Goal: Check status: Check status

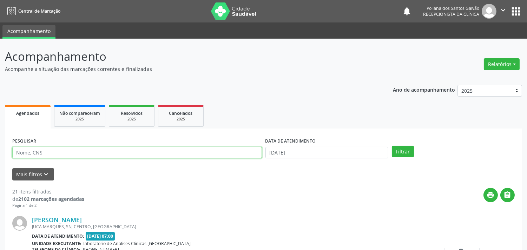
click at [86, 150] on input "text" at bounding box center [137, 153] width 250 height 12
type input "[PERSON_NAME]"
click at [392, 146] on button "Filtrar" at bounding box center [403, 152] width 22 height 12
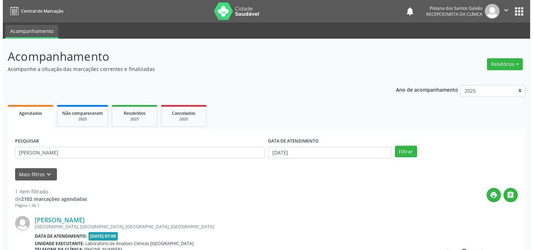
scroll to position [65, 0]
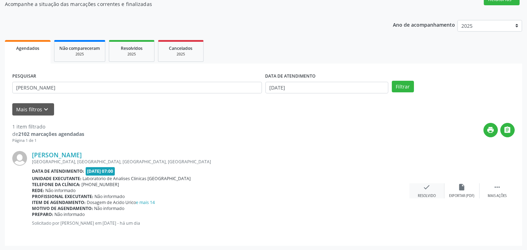
click at [420, 184] on div "check Resolvido" at bounding box center [427, 190] width 35 height 15
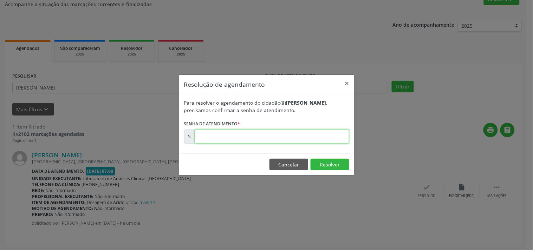
drag, startPoint x: 335, startPoint y: 140, endPoint x: 304, endPoint y: 143, distance: 31.5
click at [335, 140] on input "text" at bounding box center [272, 137] width 155 height 14
type input "00172458"
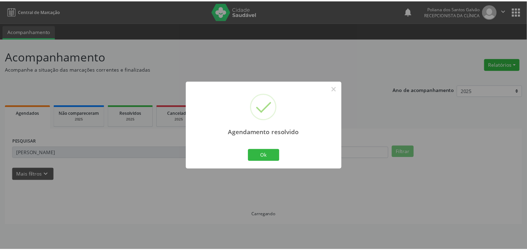
scroll to position [0, 0]
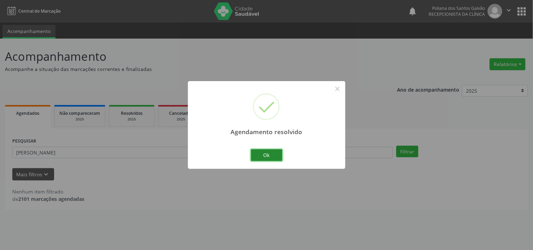
drag, startPoint x: 279, startPoint y: 157, endPoint x: 262, endPoint y: 159, distance: 17.0
click at [278, 157] on button "Ok" at bounding box center [267, 155] width 32 height 12
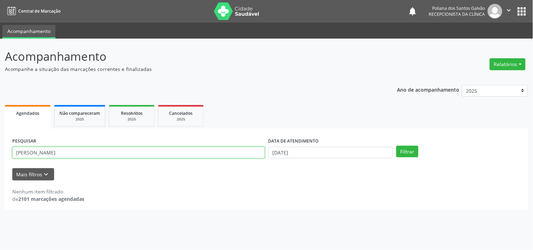
drag, startPoint x: 205, startPoint y: 156, endPoint x: 0, endPoint y: 54, distance: 229.4
click at [0, 54] on div "Acompanhamento Acompanhe a situação das marcações correntes e finalizadas Relat…" at bounding box center [266, 144] width 533 height 211
type input "luana"
click at [396, 146] on button "Filtrar" at bounding box center [407, 152] width 22 height 12
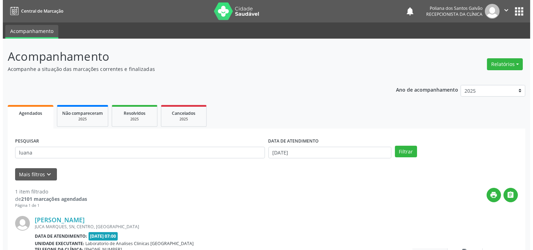
scroll to position [65, 0]
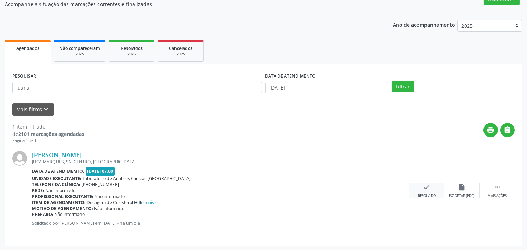
click at [433, 189] on div "check Resolvido" at bounding box center [427, 190] width 35 height 15
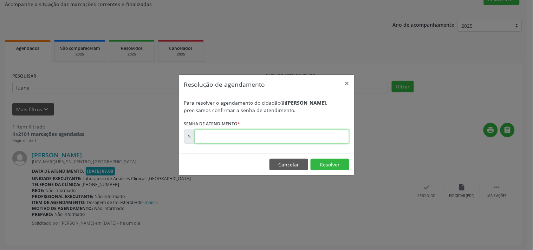
click at [321, 136] on input "text" at bounding box center [272, 137] width 155 height 14
type input "00172450"
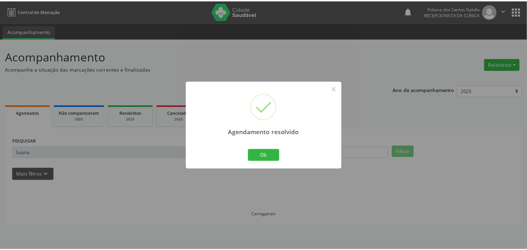
scroll to position [0, 0]
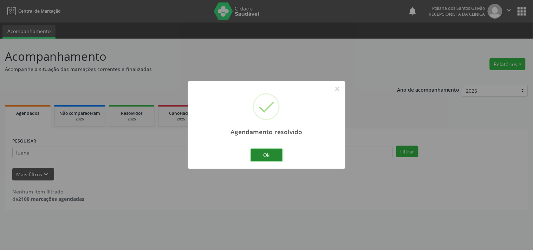
click at [275, 159] on button "Ok" at bounding box center [267, 155] width 32 height 12
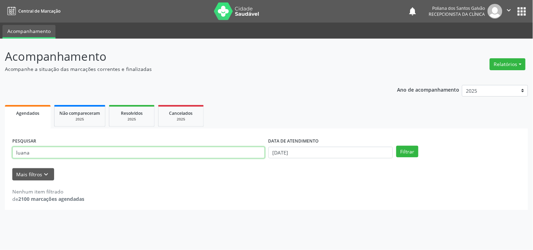
drag, startPoint x: 245, startPoint y: 155, endPoint x: 0, endPoint y: 41, distance: 270.0
click at [0, 56] on div "Acompanhamento Acompanhe a situação das marcações correntes e finalizadas Relat…" at bounding box center [266, 144] width 533 height 211
type input "neuma"
click at [396, 146] on button "Filtrar" at bounding box center [407, 152] width 22 height 12
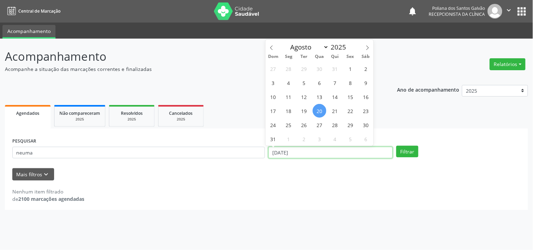
click at [345, 154] on input "[DATE]" at bounding box center [330, 153] width 124 height 12
click at [307, 111] on span "19" at bounding box center [304, 111] width 14 height 14
type input "[DATE]"
click at [322, 110] on span "20" at bounding box center [320, 111] width 14 height 14
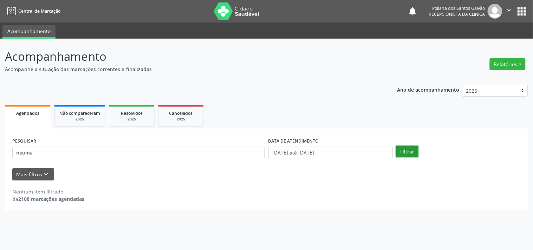
click at [403, 152] on button "Filtrar" at bounding box center [407, 152] width 22 height 12
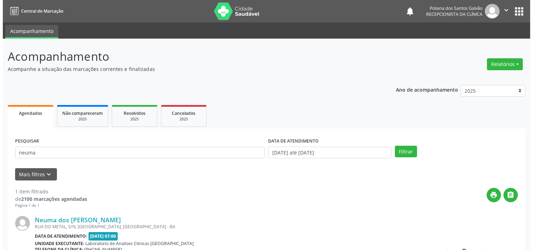
scroll to position [65, 0]
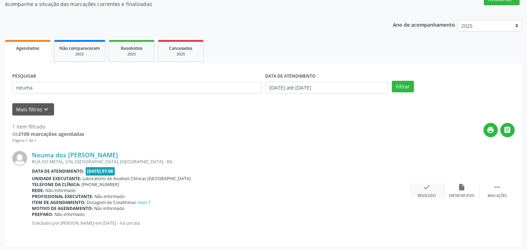
click at [421, 190] on div "check Resolvido" at bounding box center [427, 190] width 35 height 15
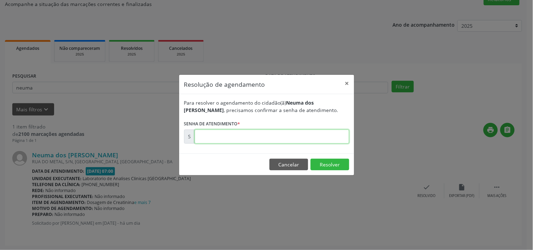
click at [307, 138] on input "text" at bounding box center [272, 137] width 155 height 14
type input "00172447"
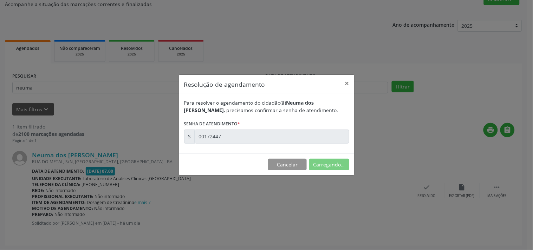
scroll to position [0, 0]
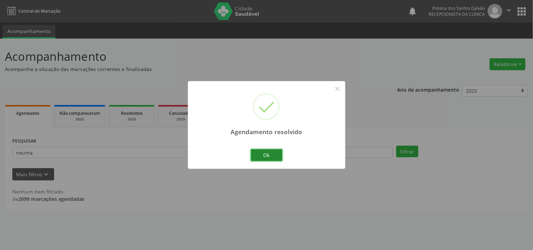
click at [273, 150] on button "Ok" at bounding box center [267, 155] width 32 height 12
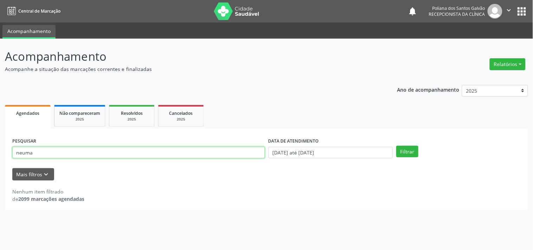
drag, startPoint x: 233, startPoint y: 149, endPoint x: 0, endPoint y: 19, distance: 267.2
click at [0, 45] on div "Acompanhamento Acompanhe a situação das marcações correntes e finalizadas Relat…" at bounding box center [266, 144] width 533 height 211
type input "[PERSON_NAME]"
click at [396, 146] on button "Filtrar" at bounding box center [407, 152] width 22 height 12
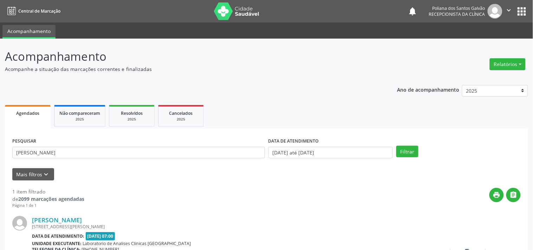
scroll to position [65, 0]
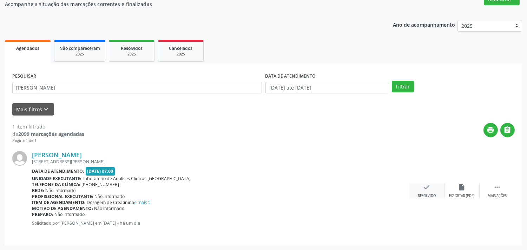
click at [424, 190] on icon "check" at bounding box center [427, 187] width 8 height 8
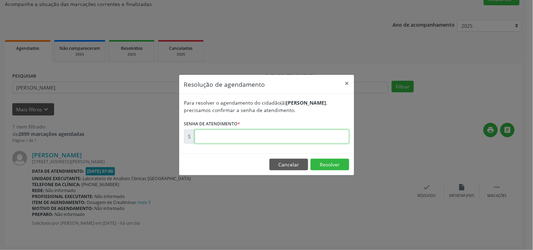
click at [318, 136] on input "text" at bounding box center [272, 137] width 155 height 14
type input "00172463"
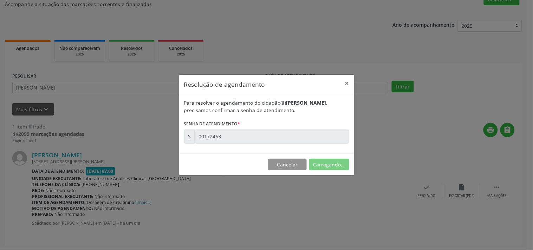
scroll to position [0, 0]
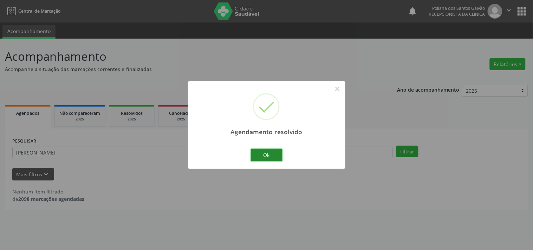
drag, startPoint x: 278, startPoint y: 155, endPoint x: 209, endPoint y: 156, distance: 68.9
click at [278, 155] on button "Ok" at bounding box center [267, 155] width 32 height 12
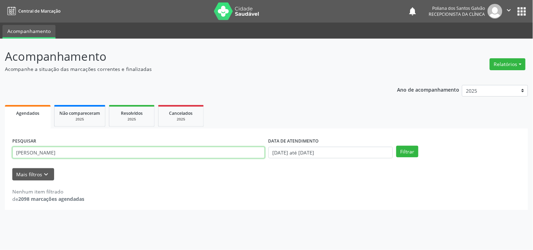
drag, startPoint x: 208, startPoint y: 156, endPoint x: 0, endPoint y: 5, distance: 256.8
click at [0, 26] on div "Central de Marcação notifications Poliana dos Santos Galvão Recepcionista da cl…" at bounding box center [266, 125] width 533 height 250
type input "noemy"
click at [396, 146] on button "Filtrar" at bounding box center [407, 152] width 22 height 12
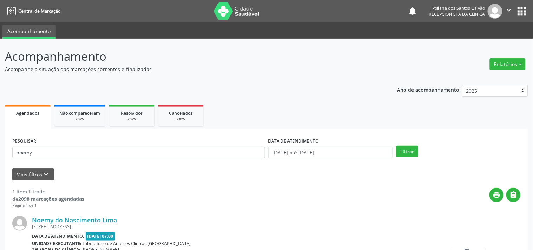
scroll to position [65, 0]
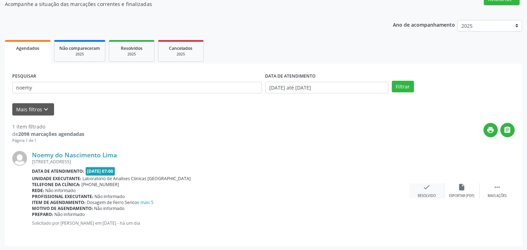
click at [430, 191] on div "check Resolvido" at bounding box center [427, 190] width 35 height 15
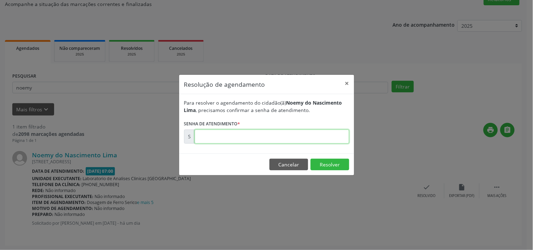
click at [283, 136] on input "text" at bounding box center [272, 137] width 155 height 14
type input "00172451"
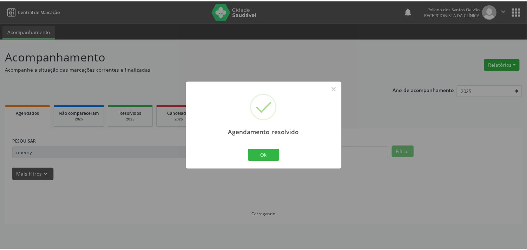
scroll to position [0, 0]
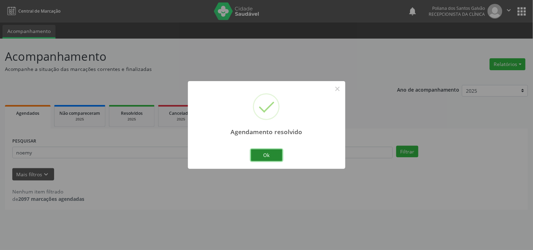
drag, startPoint x: 267, startPoint y: 158, endPoint x: 123, endPoint y: 148, distance: 144.4
click at [266, 158] on button "Ok" at bounding box center [267, 155] width 32 height 12
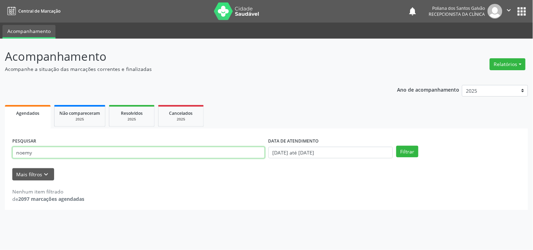
drag, startPoint x: 123, startPoint y: 148, endPoint x: 0, endPoint y: -34, distance: 219.5
click at [0, 0] on html "Central de Marcação notifications Poliana dos Santos Galvão Recepcionista da cl…" at bounding box center [266, 125] width 533 height 250
type input "eulina"
click at [396, 146] on button "Filtrar" at bounding box center [407, 152] width 22 height 12
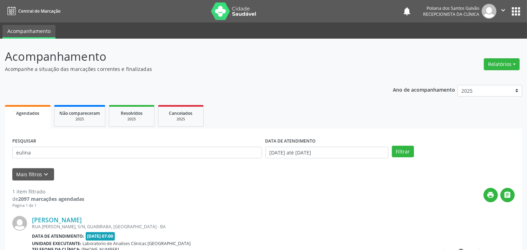
scroll to position [65, 0]
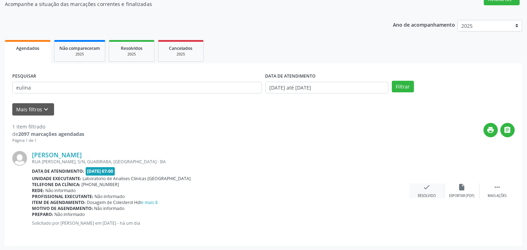
click at [443, 185] on div "check Resolvido" at bounding box center [427, 190] width 35 height 15
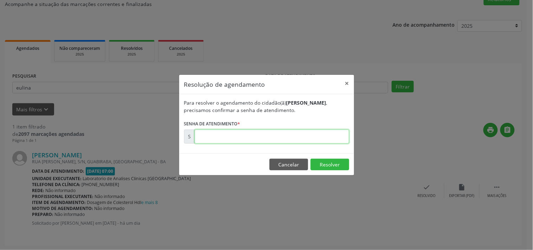
click at [292, 133] on input "text" at bounding box center [272, 137] width 155 height 14
type input "00000001"
drag, startPoint x: 282, startPoint y: 162, endPoint x: 237, endPoint y: 137, distance: 51.4
click at [282, 161] on button "Cancelar" at bounding box center [288, 165] width 39 height 12
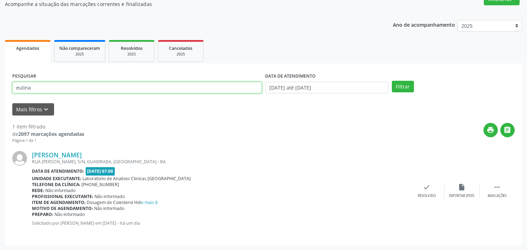
drag, startPoint x: 86, startPoint y: 67, endPoint x: 0, endPoint y: -17, distance: 120.0
click at [0, 0] on html "Central de Marcação notifications Poliana dos Santos Galvão Recepcionista da cl…" at bounding box center [263, 60] width 527 height 250
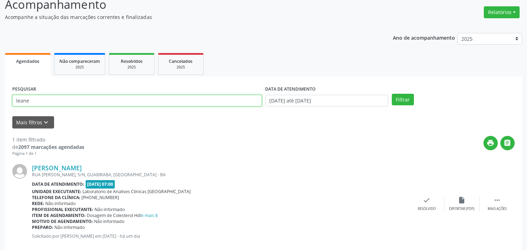
type input "leane"
click at [392, 94] on button "Filtrar" at bounding box center [403, 100] width 22 height 12
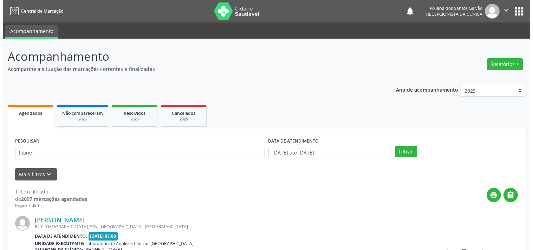
scroll to position [65, 0]
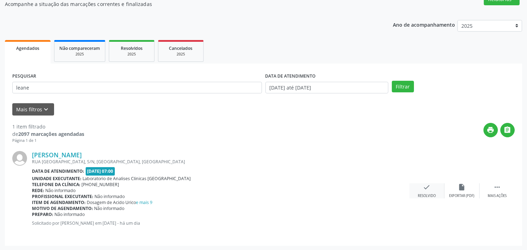
click at [431, 184] on div "check Resolvido" at bounding box center [427, 190] width 35 height 15
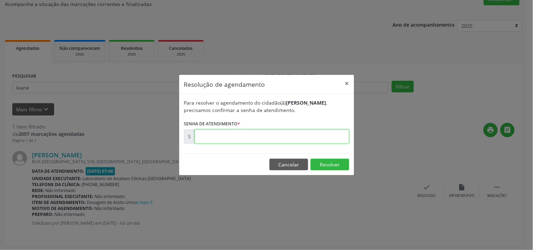
click at [322, 136] on input "text" at bounding box center [272, 137] width 155 height 14
click at [277, 135] on input "text" at bounding box center [272, 137] width 155 height 14
type input "00172495"
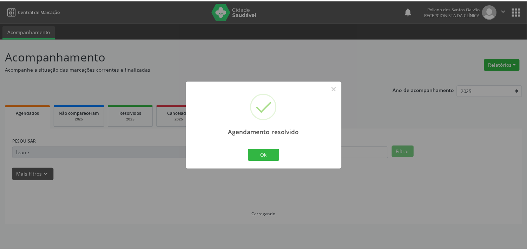
scroll to position [0, 0]
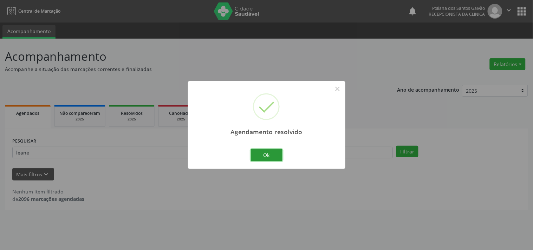
click at [266, 152] on button "Ok" at bounding box center [267, 155] width 32 height 12
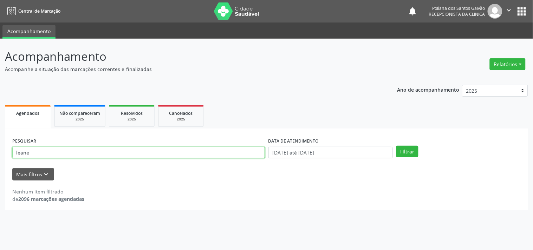
drag, startPoint x: 209, startPoint y: 152, endPoint x: 0, endPoint y: 53, distance: 231.6
click at [0, 62] on div "Acompanhamento Acompanhe a situação das marcações correntes e finalizadas Relat…" at bounding box center [266, 144] width 533 height 211
type input "islla"
click at [396, 146] on button "Filtrar" at bounding box center [407, 152] width 22 height 12
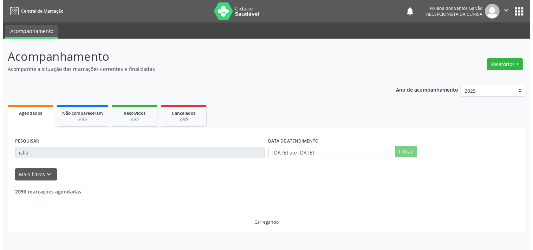
scroll to position [65, 0]
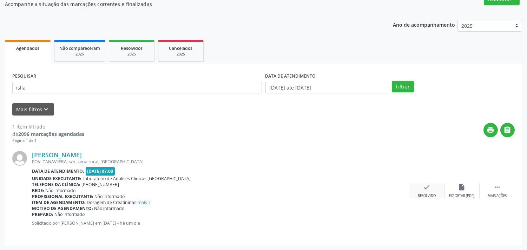
click at [428, 191] on div "check Resolvido" at bounding box center [427, 190] width 35 height 15
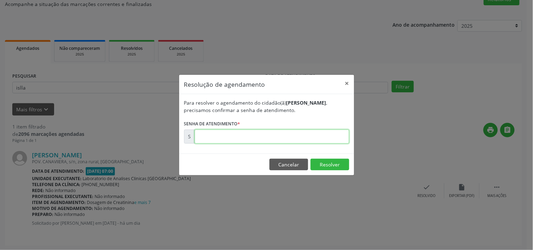
click at [319, 138] on input "text" at bounding box center [272, 137] width 155 height 14
type input "00172473"
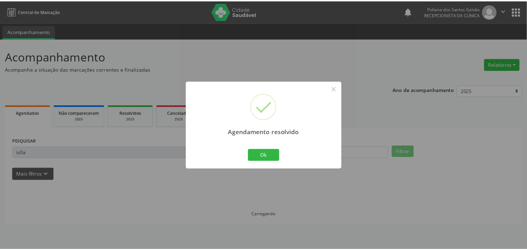
scroll to position [0, 0]
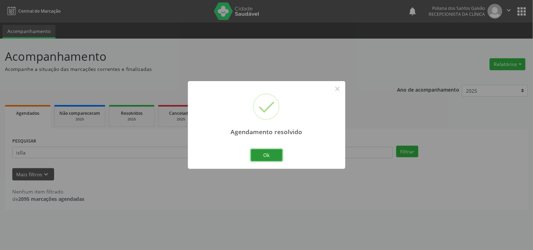
drag, startPoint x: 259, startPoint y: 161, endPoint x: 207, endPoint y: 141, distance: 55.9
click at [259, 160] on button "Ok" at bounding box center [267, 155] width 32 height 12
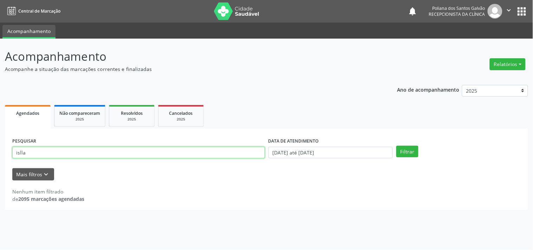
drag, startPoint x: 0, startPoint y: 47, endPoint x: 0, endPoint y: 43, distance: 3.9
click at [0, 45] on div "Acompanhamento Acompanhe a situação das marcações correntes e finalizadas Relat…" at bounding box center [266, 144] width 533 height 211
click at [50, 156] on input "text" at bounding box center [138, 153] width 253 height 12
type input "[PERSON_NAME]"
click at [396, 146] on button "Filtrar" at bounding box center [407, 152] width 22 height 12
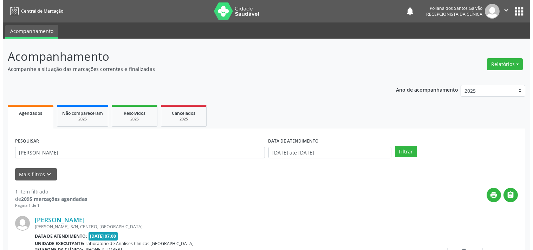
scroll to position [65, 0]
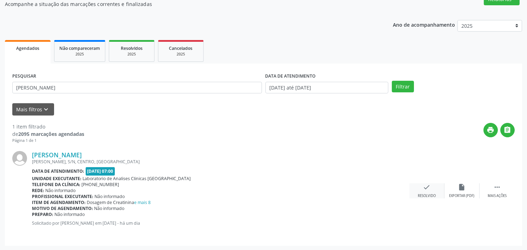
click at [428, 188] on icon "check" at bounding box center [427, 187] width 8 height 8
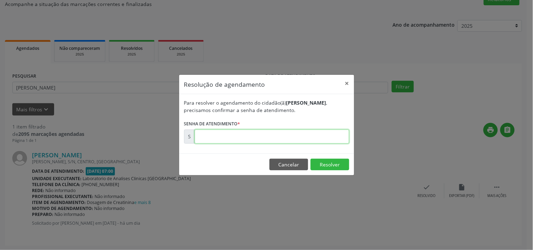
click at [318, 135] on input "text" at bounding box center [272, 137] width 155 height 14
type input "00172481"
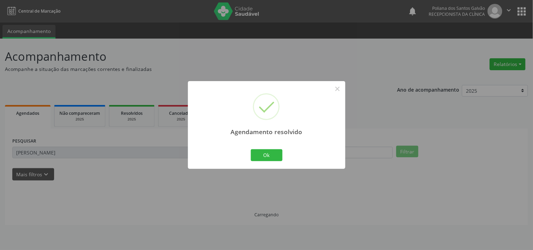
scroll to position [0, 0]
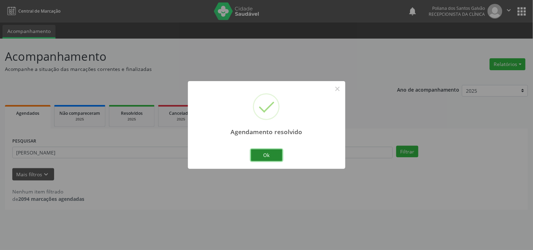
click at [276, 156] on button "Ok" at bounding box center [267, 155] width 32 height 12
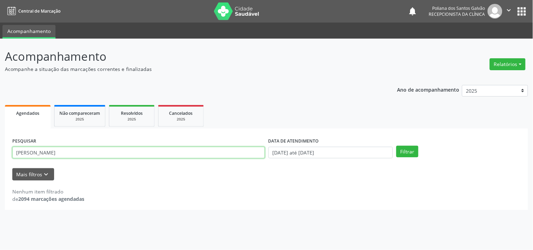
drag, startPoint x: 2, startPoint y: 83, endPoint x: 0, endPoint y: 22, distance: 60.8
click at [0, 29] on div "Central de Marcação notifications Poliana dos Santos Galvão Recepcionista da cl…" at bounding box center [266, 125] width 533 height 250
type input "[PERSON_NAME]"
click at [396, 146] on button "Filtrar" at bounding box center [407, 152] width 22 height 12
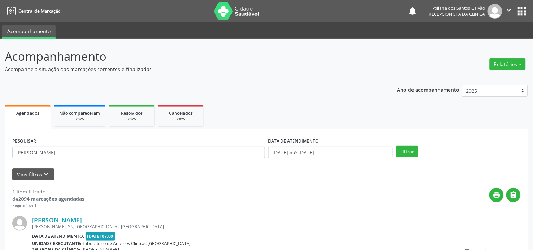
scroll to position [65, 0]
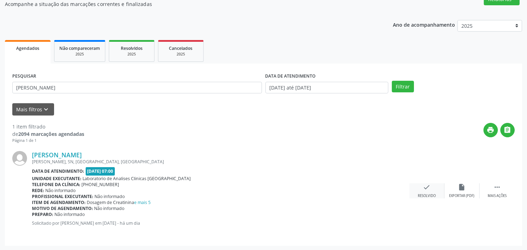
click at [419, 187] on div "check Resolvido" at bounding box center [427, 190] width 35 height 15
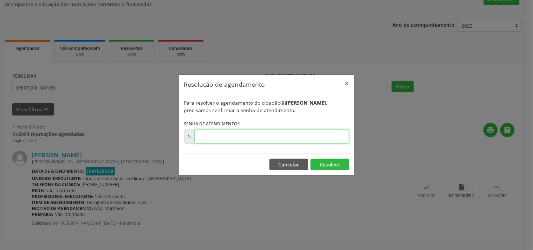
click at [339, 138] on input "text" at bounding box center [272, 137] width 155 height 14
type input "00172452"
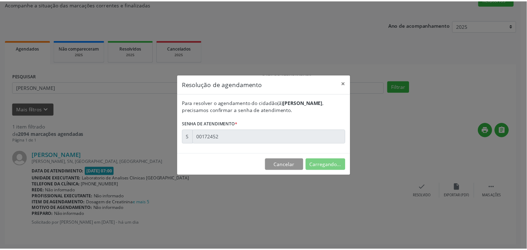
scroll to position [0, 0]
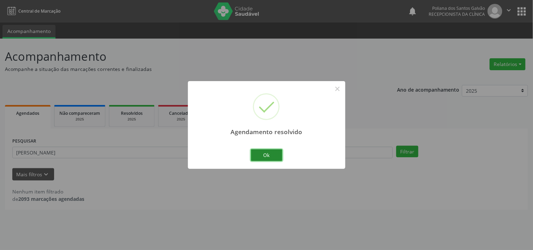
click at [265, 157] on button "Ok" at bounding box center [267, 155] width 32 height 12
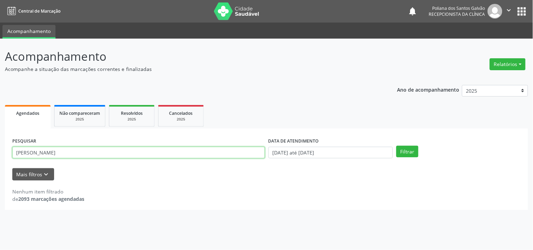
drag, startPoint x: 97, startPoint y: 135, endPoint x: 0, endPoint y: 32, distance: 141.9
click at [0, 34] on div "Central de Marcação notifications Poliana dos Santos Galvão Recepcionista da cl…" at bounding box center [266, 125] width 533 height 250
type input "luzi"
click at [396, 146] on button "Filtrar" at bounding box center [407, 152] width 22 height 12
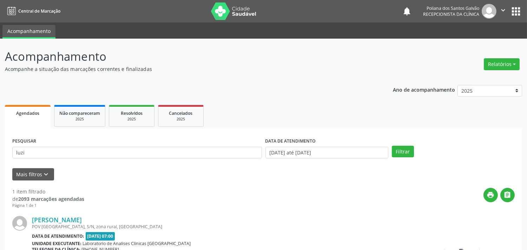
scroll to position [65, 0]
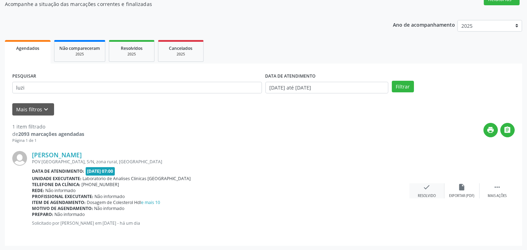
click at [420, 187] on div "check Resolvido" at bounding box center [427, 190] width 35 height 15
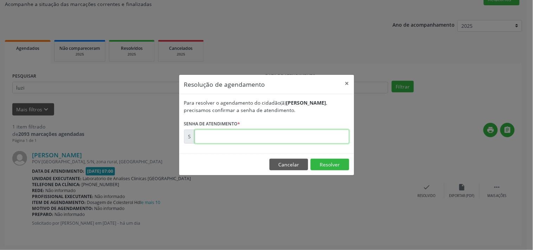
click at [243, 130] on input "text" at bounding box center [272, 137] width 155 height 14
type input "00000001"
click at [290, 165] on button "Cancelar" at bounding box center [288, 165] width 39 height 12
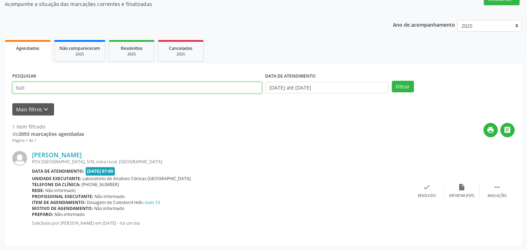
click at [115, 82] on input "luzi" at bounding box center [137, 88] width 250 height 12
drag, startPoint x: 111, startPoint y: 82, endPoint x: 32, endPoint y: 55, distance: 82.9
click at [32, 55] on div "Agendados Não compareceram 2025 Resolvidos 2025 Cancelados 2025 PESQUISAR luzi …" at bounding box center [263, 142] width 517 height 208
drag, startPoint x: 0, startPoint y: 71, endPoint x: 0, endPoint y: 24, distance: 46.7
click at [0, 26] on div "Acompanhamento Acompanhe a situação das marcações correntes e finalizadas Relat…" at bounding box center [263, 112] width 527 height 277
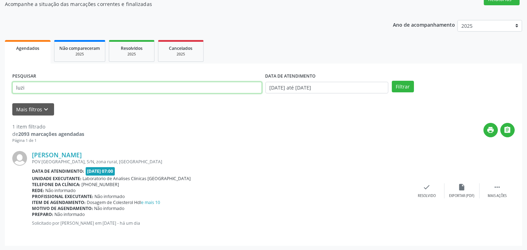
drag, startPoint x: 41, startPoint y: 89, endPoint x: 7, endPoint y: 73, distance: 36.9
click at [8, 78] on div "PESQUISAR luzi DATA DE ATENDIMENTO [DATE] até [DATE] Filtrar UNIDADE DE REFERÊN…" at bounding box center [263, 155] width 517 height 182
type input "GESS"
click at [392, 81] on button "Filtrar" at bounding box center [403, 87] width 22 height 12
click at [433, 181] on div "[PERSON_NAME] [GEOGRAPHIC_DATA][PERSON_NAME], S/N, [GEOGRAPHIC_DATA], [GEOGRAPH…" at bounding box center [263, 191] width 503 height 95
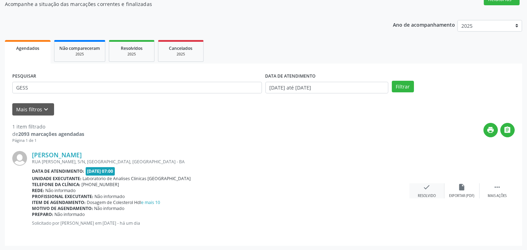
click at [430, 185] on icon "check" at bounding box center [427, 187] width 8 height 8
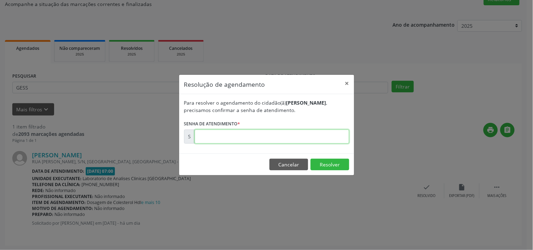
click at [319, 135] on input "text" at bounding box center [272, 137] width 155 height 14
type input "00172453"
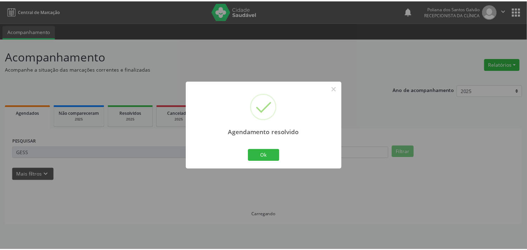
scroll to position [0, 0]
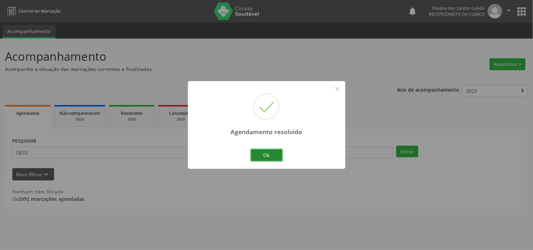
click at [260, 157] on button "Ok" at bounding box center [267, 155] width 32 height 12
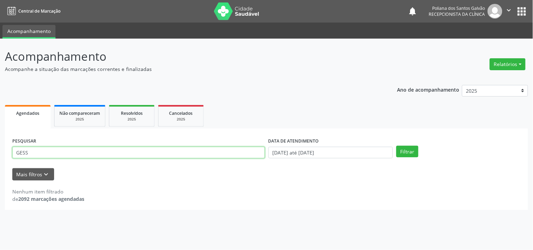
drag, startPoint x: 152, startPoint y: 153, endPoint x: 0, endPoint y: 60, distance: 178.8
click at [0, 60] on div "Acompanhamento Acompanhe a situação das marcações correntes e finalizadas Relat…" at bounding box center [266, 144] width 533 height 211
type input "H"
type input "[PERSON_NAME]"
click at [396, 146] on button "Filtrar" at bounding box center [407, 152] width 22 height 12
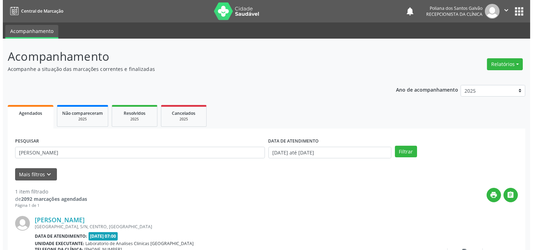
scroll to position [65, 0]
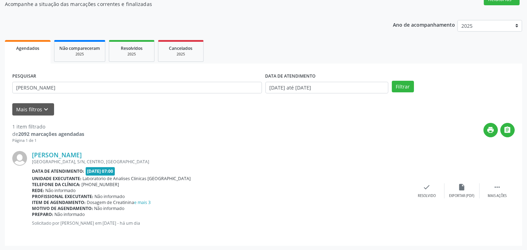
click at [419, 182] on div "[PERSON_NAME] [GEOGRAPHIC_DATA], S/N, CENTRO, [GEOGRAPHIC_DATA] Data de atendim…" at bounding box center [263, 191] width 503 height 95
click at [419, 186] on div "check Resolvido" at bounding box center [427, 190] width 35 height 15
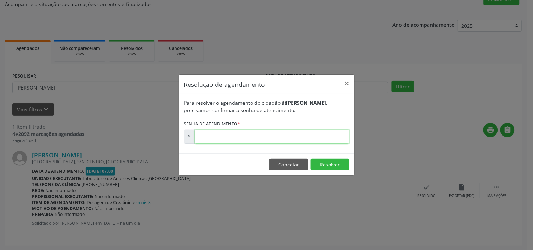
click at [309, 136] on input "text" at bounding box center [272, 137] width 155 height 14
type input "00172448"
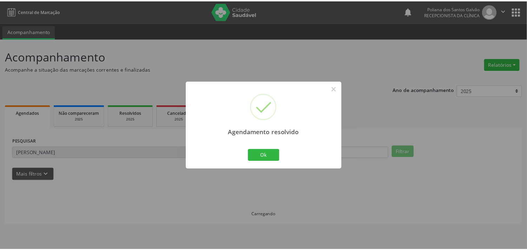
scroll to position [0, 0]
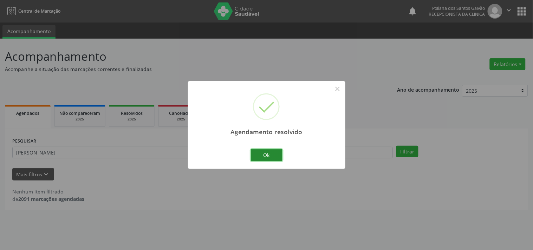
click at [271, 156] on button "Ok" at bounding box center [267, 155] width 32 height 12
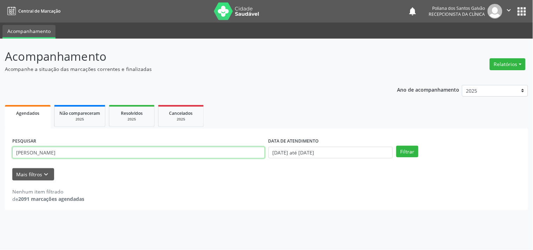
drag, startPoint x: 238, startPoint y: 156, endPoint x: 0, endPoint y: 47, distance: 261.7
click at [0, 60] on div "Acompanhamento Acompanhe a situação das marcações correntes e finalizadas Relat…" at bounding box center [266, 144] width 533 height 211
type input "LUNNA"
click at [396, 146] on button "Filtrar" at bounding box center [407, 152] width 22 height 12
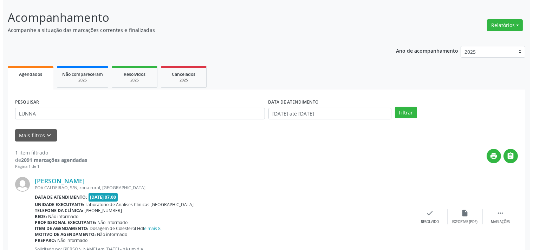
scroll to position [65, 0]
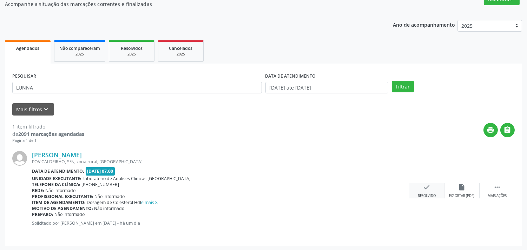
click at [429, 185] on icon "check" at bounding box center [427, 187] width 8 height 8
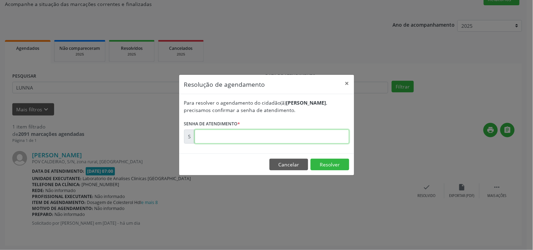
click at [321, 137] on input "text" at bounding box center [272, 137] width 155 height 14
type input "00172456"
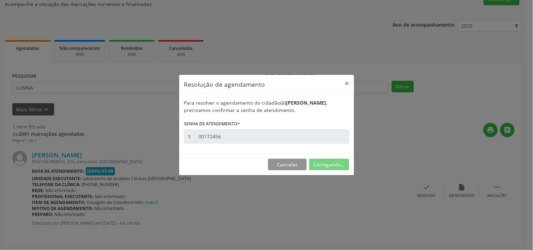
scroll to position [0, 0]
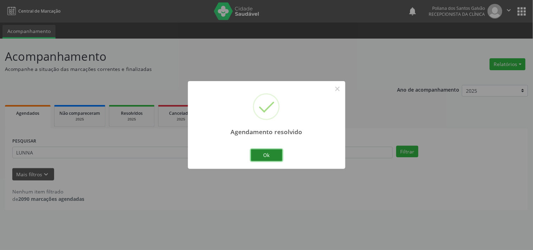
click at [268, 156] on button "Ok" at bounding box center [267, 155] width 32 height 12
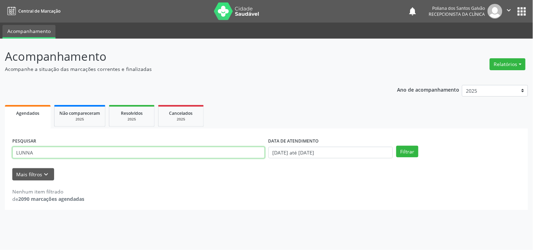
drag, startPoint x: 218, startPoint y: 154, endPoint x: 0, endPoint y: 71, distance: 233.4
click at [0, 71] on div "Acompanhamento Acompanhe a situação das marcações correntes e finalizadas Relat…" at bounding box center [266, 144] width 533 height 211
type input "[PERSON_NAME]"
click at [396, 146] on button "Filtrar" at bounding box center [407, 152] width 22 height 12
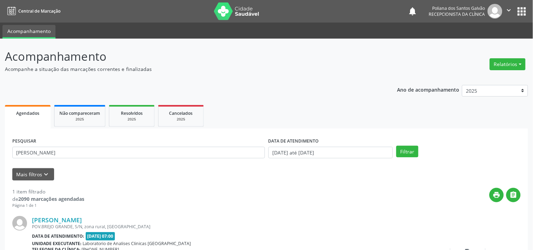
scroll to position [65, 0]
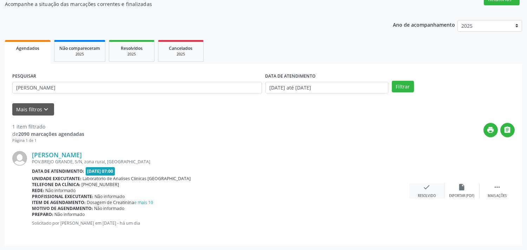
click at [428, 187] on icon "check" at bounding box center [427, 187] width 8 height 8
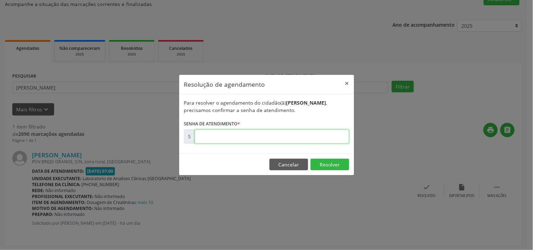
click at [331, 142] on input "text" at bounding box center [272, 137] width 155 height 14
type input "00172460"
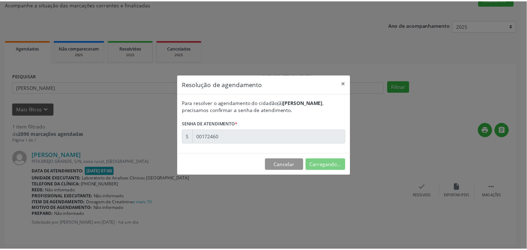
scroll to position [0, 0]
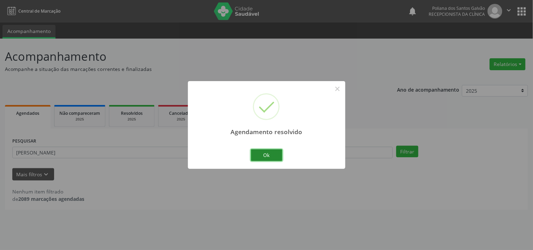
click at [259, 151] on button "Ok" at bounding box center [267, 155] width 32 height 12
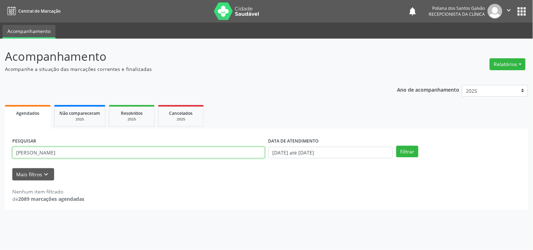
drag, startPoint x: 218, startPoint y: 152, endPoint x: 0, endPoint y: 6, distance: 262.1
click at [0, 6] on div "Central de Marcação notifications Poliana dos Santos Galvão Recepcionista da cl…" at bounding box center [266, 125] width 533 height 250
type input "[PERSON_NAME]"
click at [396, 146] on button "Filtrar" at bounding box center [407, 152] width 22 height 12
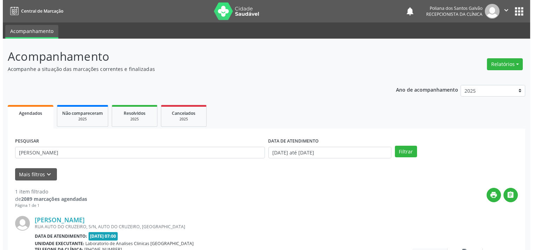
scroll to position [65, 0]
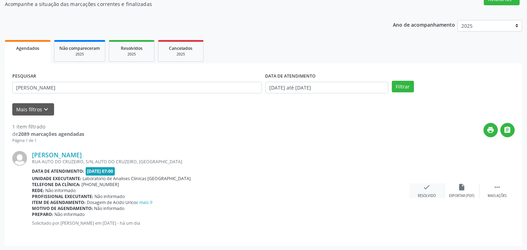
click at [425, 187] on icon "check" at bounding box center [427, 187] width 8 height 8
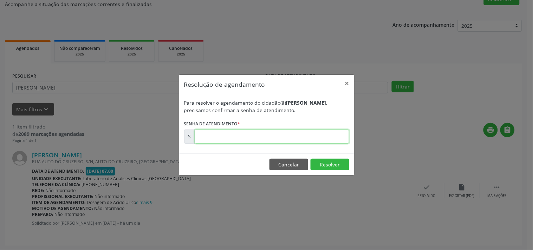
click at [315, 139] on input "text" at bounding box center [272, 137] width 155 height 14
type input "00172471"
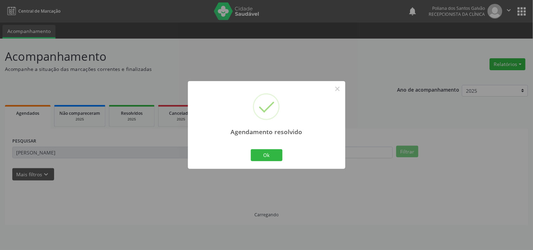
scroll to position [0, 0]
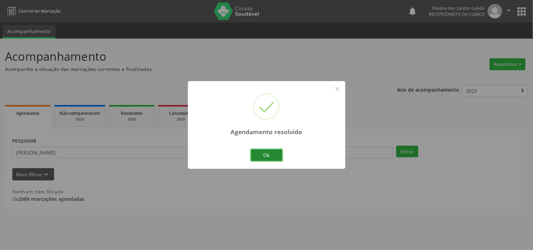
click at [265, 158] on button "Ok" at bounding box center [267, 155] width 32 height 12
